Goal: Find specific page/section: Find specific page/section

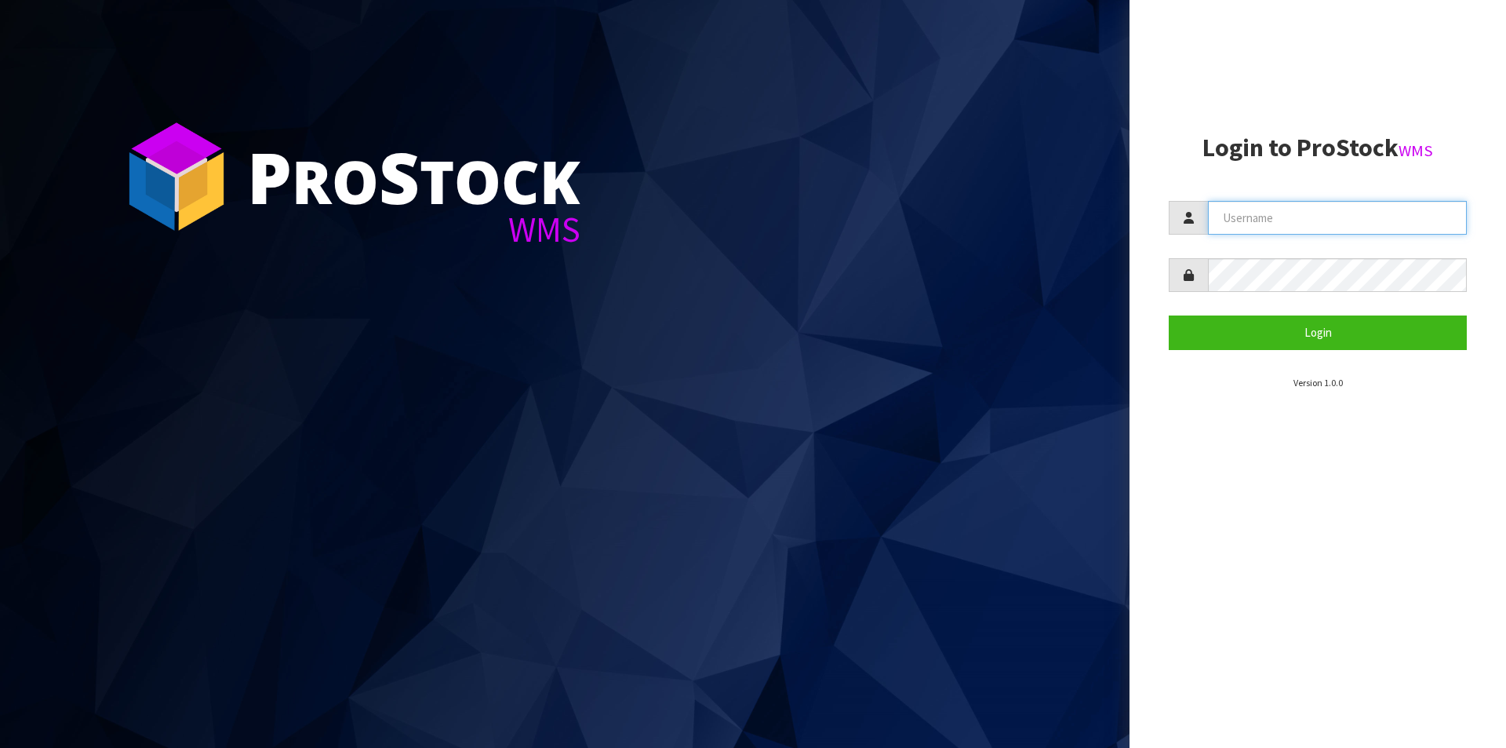
click at [1244, 210] on input "text" at bounding box center [1337, 218] width 259 height 34
type input "[PERSON_NAME][EMAIL_ADDRESS][DOMAIN_NAME]"
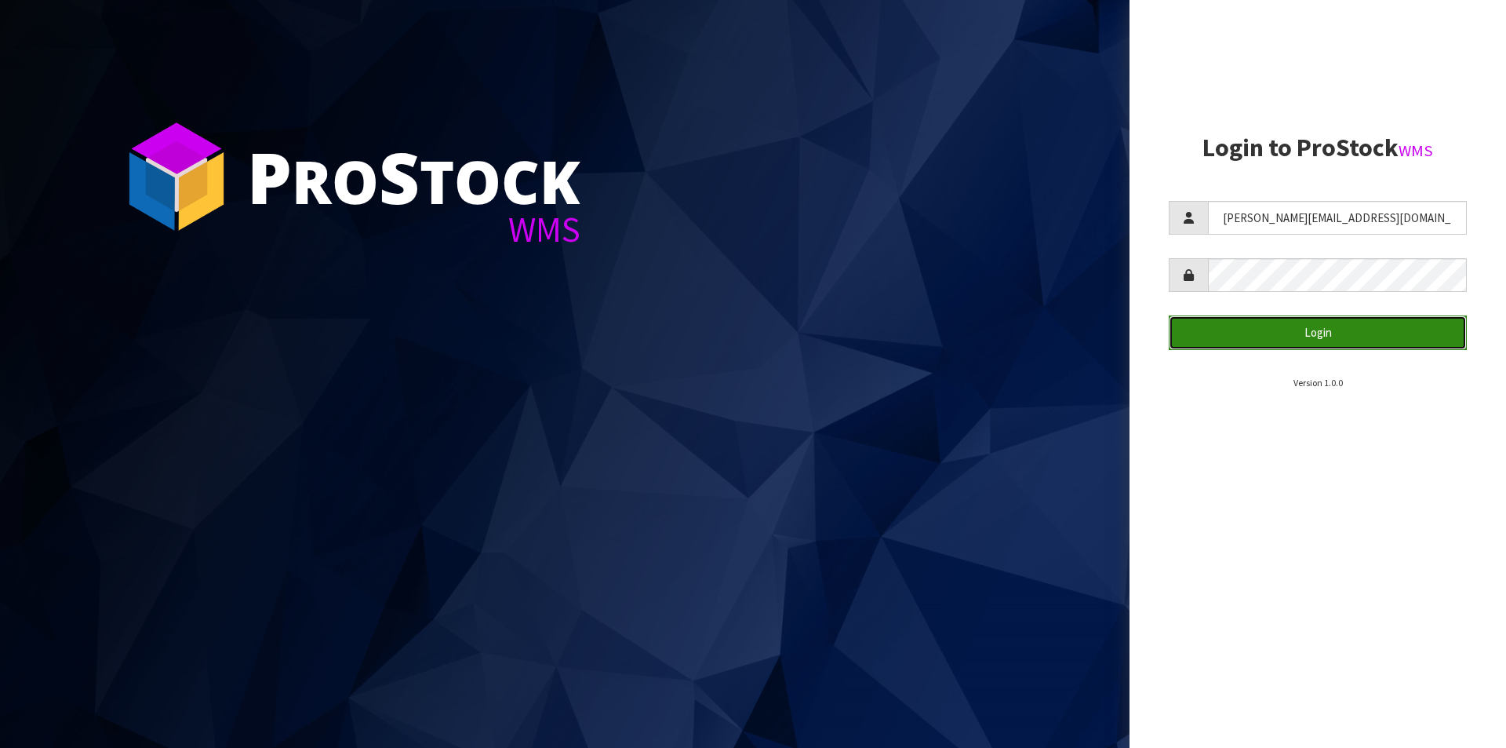
click at [1260, 333] on button "Login" at bounding box center [1318, 332] width 298 height 34
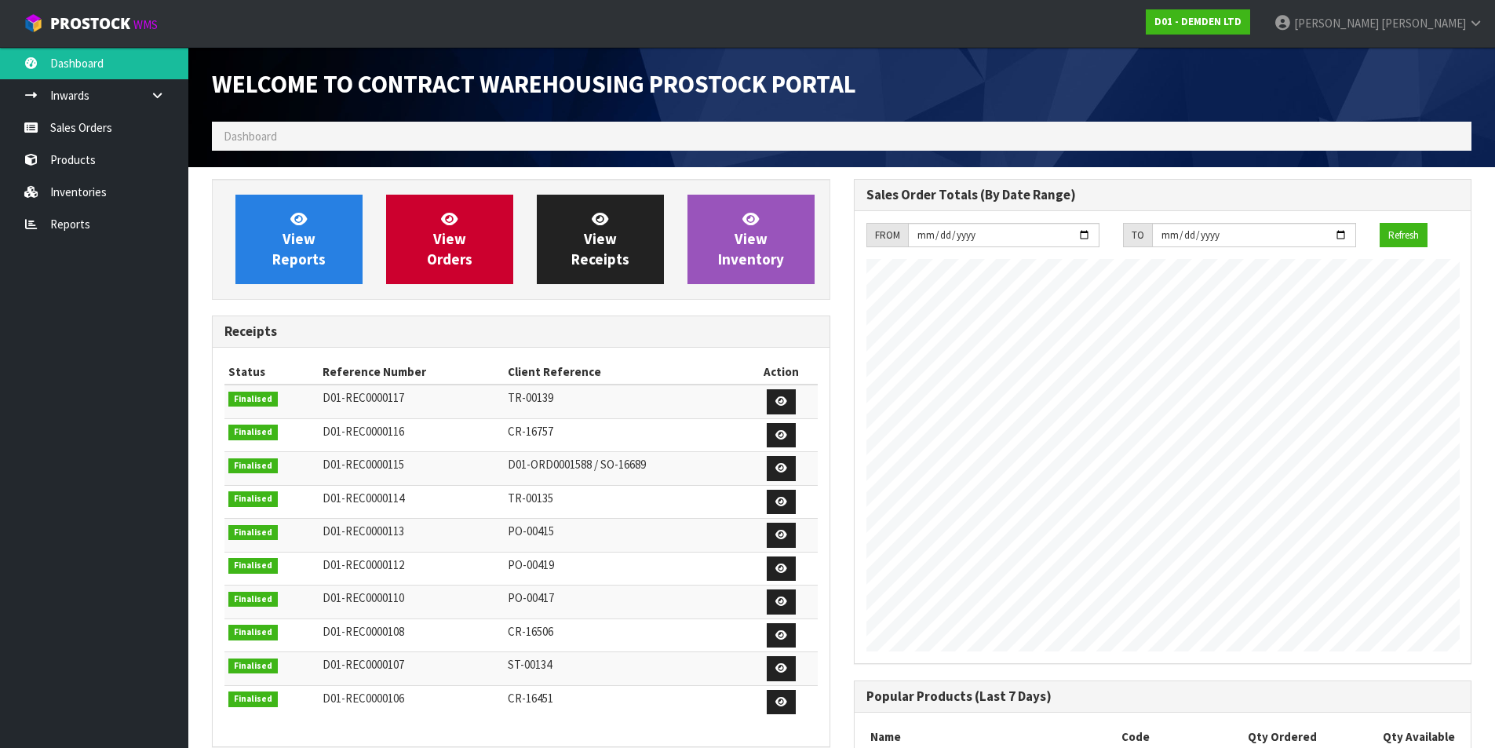
scroll to position [667, 641]
click at [456, 241] on span "View Orders" at bounding box center [450, 238] width 46 height 59
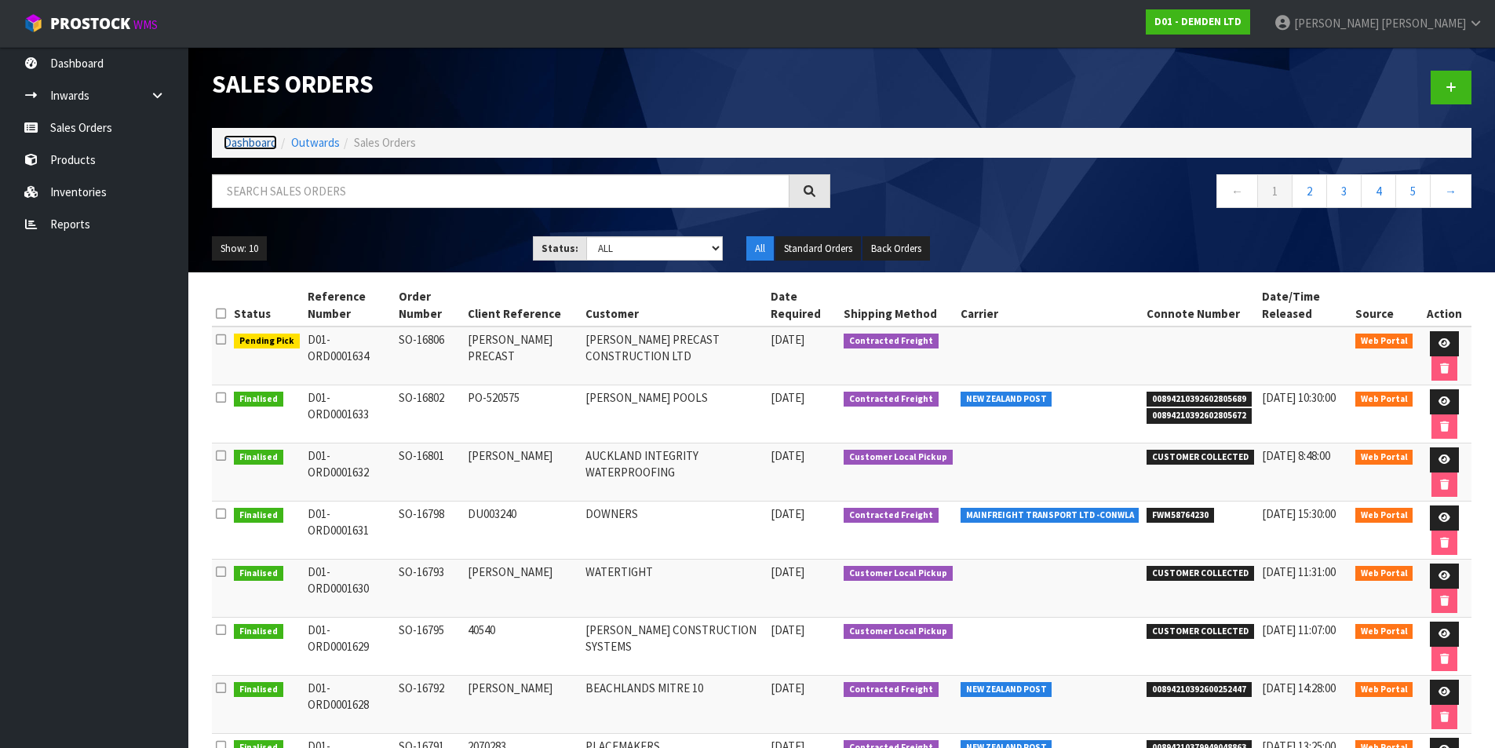
click at [244, 142] on link "Dashboard" at bounding box center [250, 142] width 53 height 15
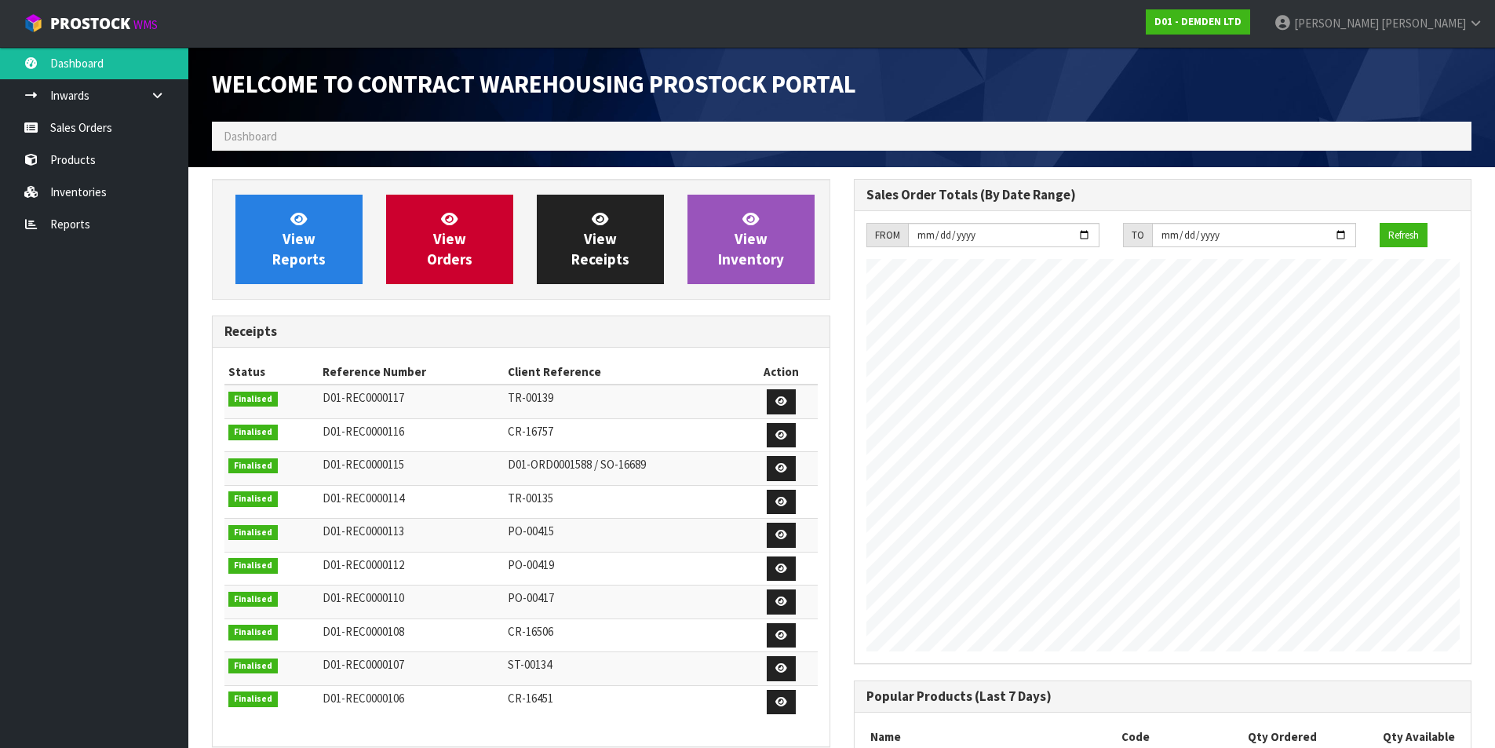
scroll to position [667, 641]
